Goal: Task Accomplishment & Management: Manage account settings

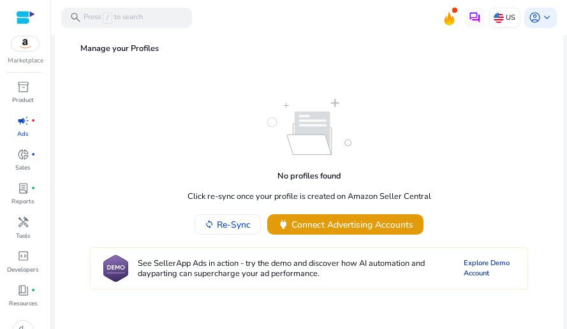
click at [468, 269] on link "Explore Demo Account" at bounding box center [489, 269] width 51 height 22
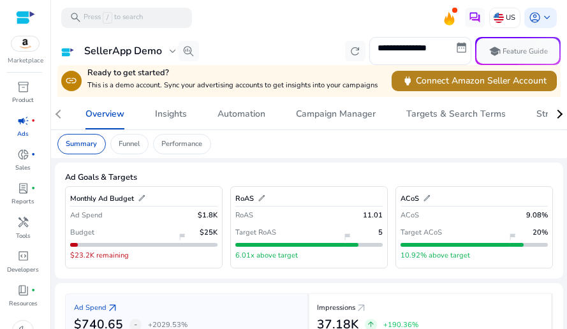
click at [420, 85] on span "power Connect Amazon Seller Account" at bounding box center [474, 80] width 145 height 13
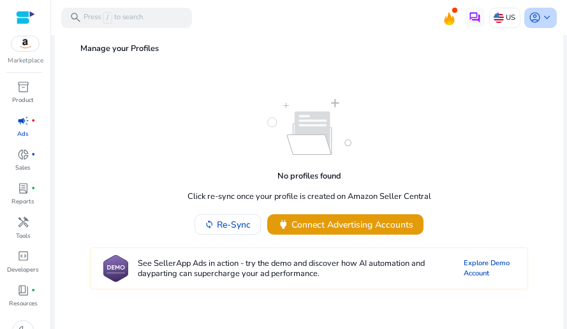
click at [532, 19] on span "account_circle" at bounding box center [535, 17] width 12 height 12
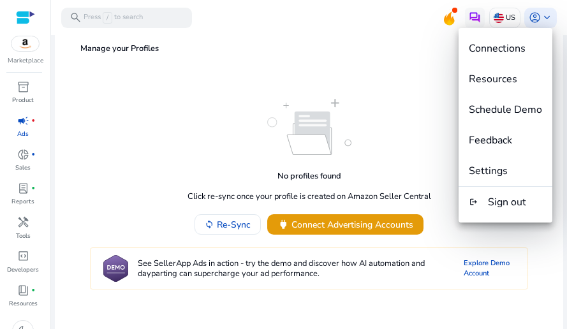
click at [499, 76] on span "Resources" at bounding box center [493, 79] width 48 height 14
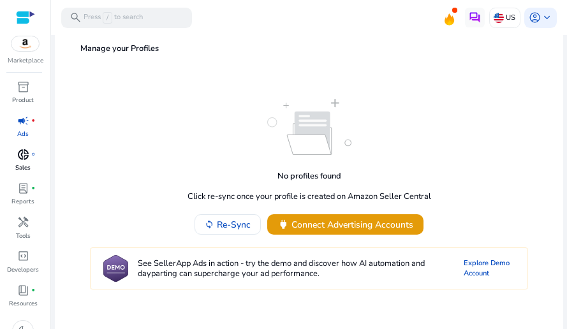
click at [27, 160] on span "donut_small" at bounding box center [23, 155] width 12 height 12
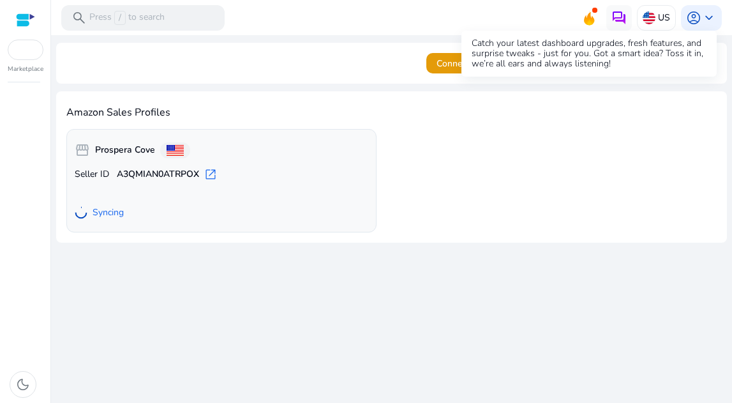
click at [567, 20] on icon at bounding box center [590, 23] width 4 height 6
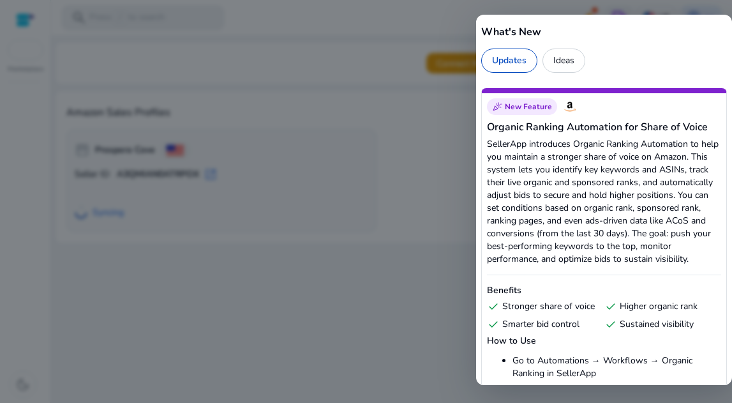
click at [425, 150] on div at bounding box center [366, 201] width 732 height 403
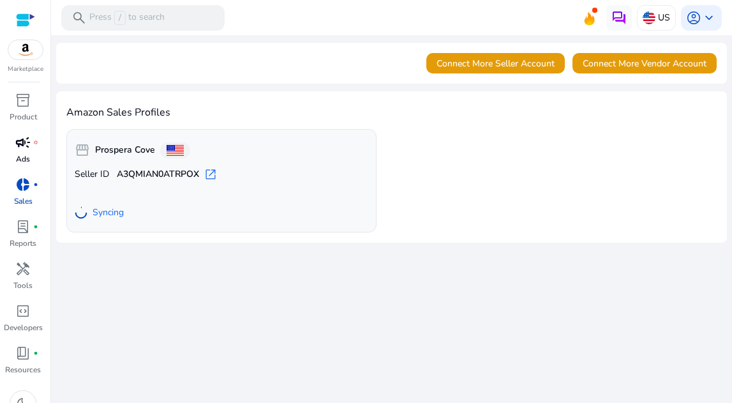
click at [20, 154] on p "Ads" at bounding box center [23, 158] width 14 height 11
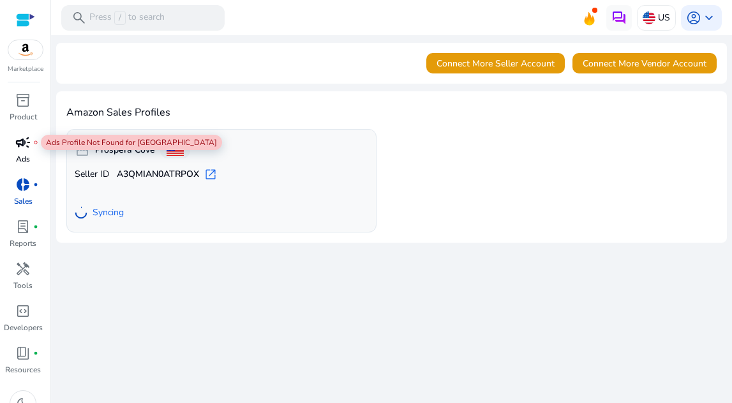
click at [30, 145] on span "campaign" at bounding box center [22, 142] width 15 height 15
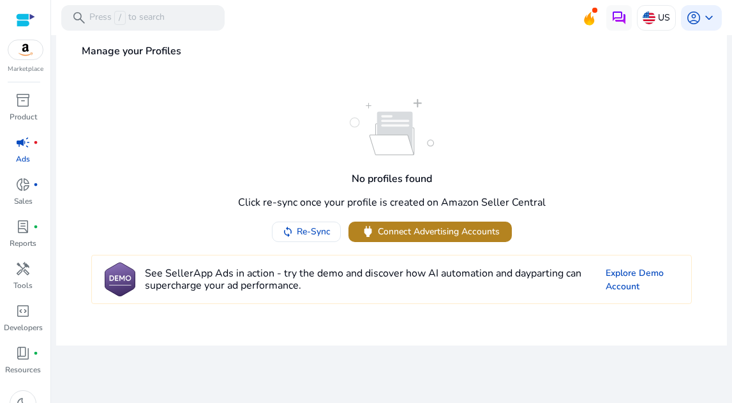
click at [404, 235] on span "Connect Advertising Accounts" at bounding box center [439, 231] width 122 height 13
